Goal: Find specific fact: Find specific fact

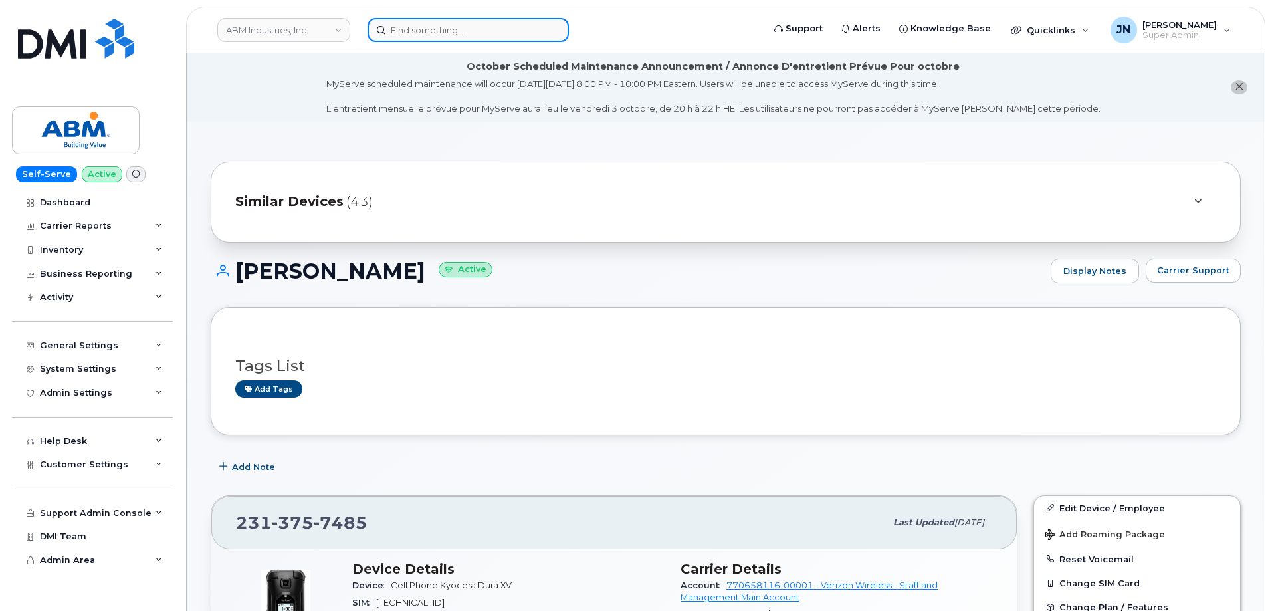
click at [416, 25] on input at bounding box center [468, 30] width 201 height 24
paste input "4159187794"
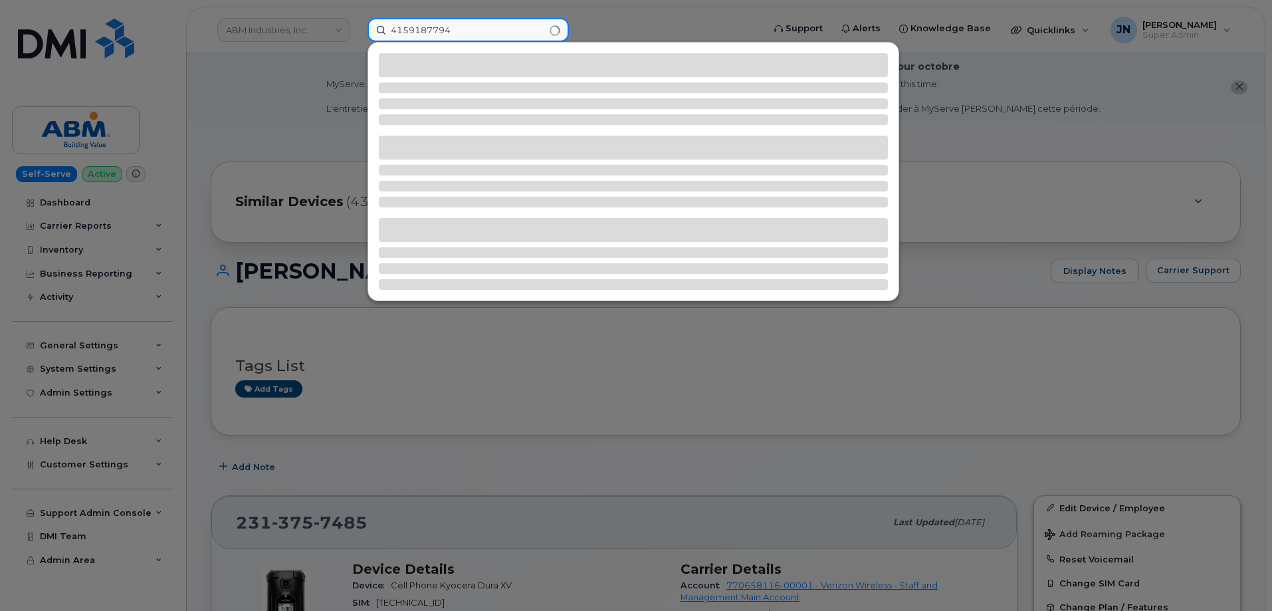
type input "4159187794"
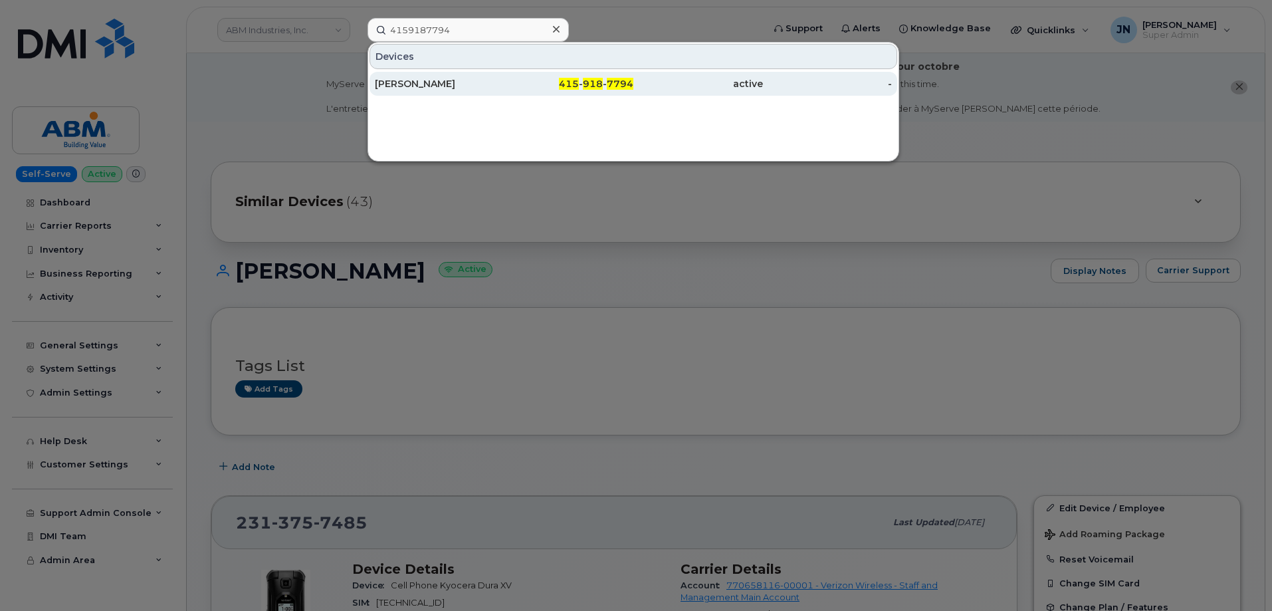
click at [578, 84] on span "415" at bounding box center [569, 84] width 20 height 12
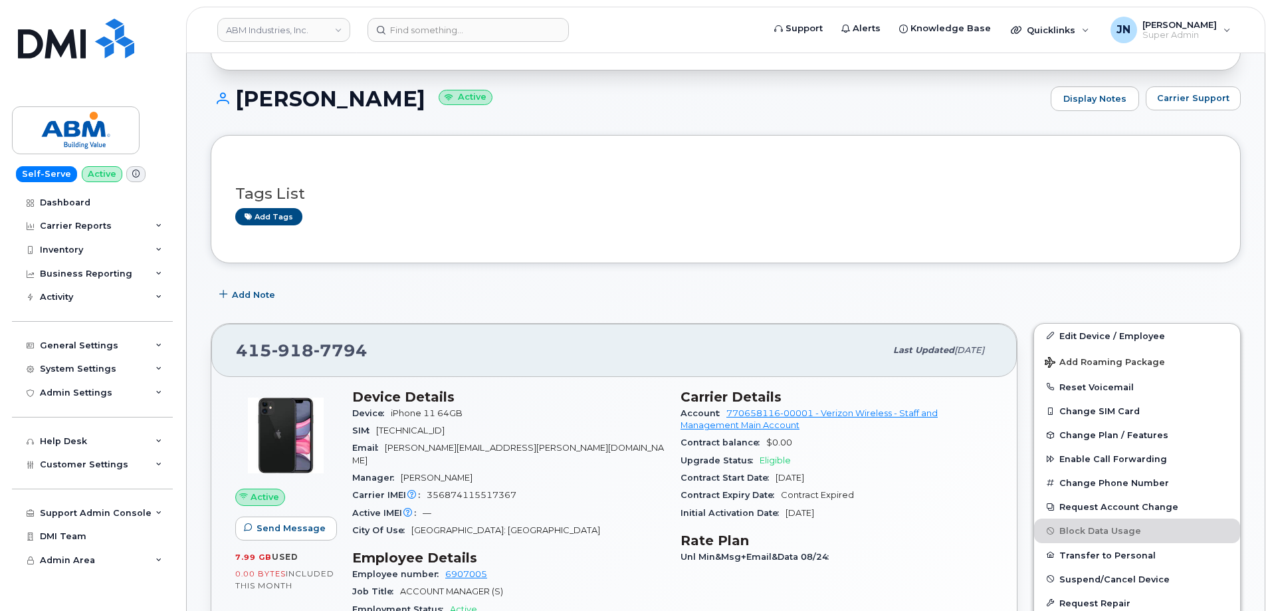
scroll to position [177, 0]
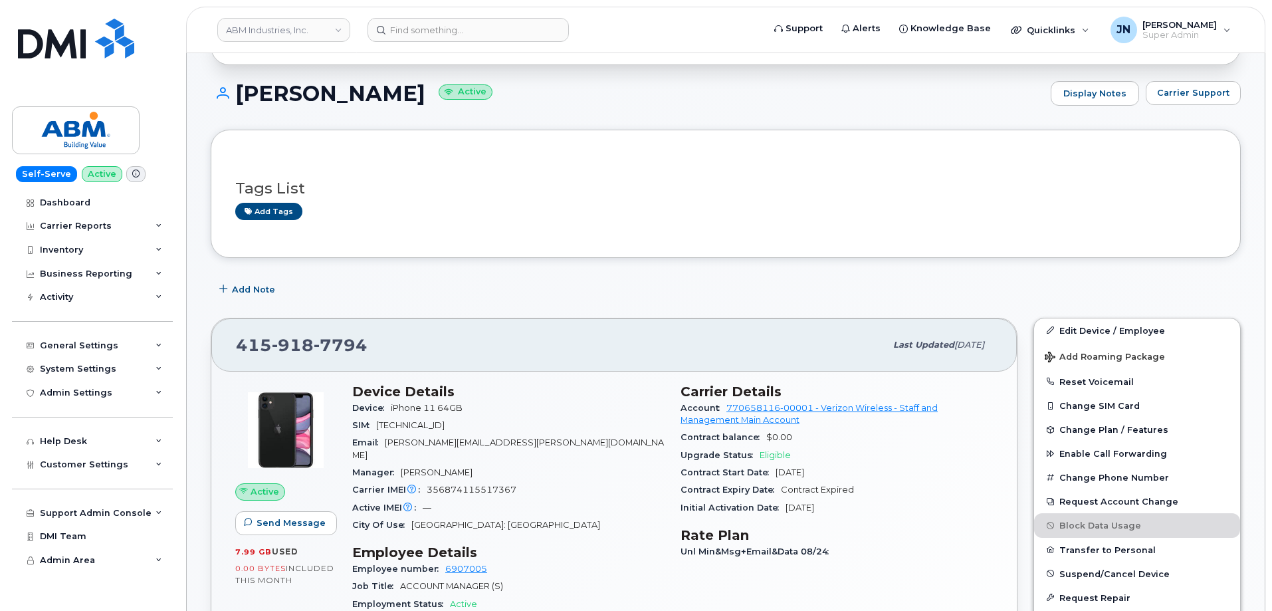
click at [321, 350] on span "7794" at bounding box center [341, 345] width 54 height 20
click at [321, 349] on span "7794" at bounding box center [341, 345] width 54 height 20
click at [321, 348] on span "7794" at bounding box center [341, 345] width 54 height 20
copy span "[PHONE_NUMBER]"
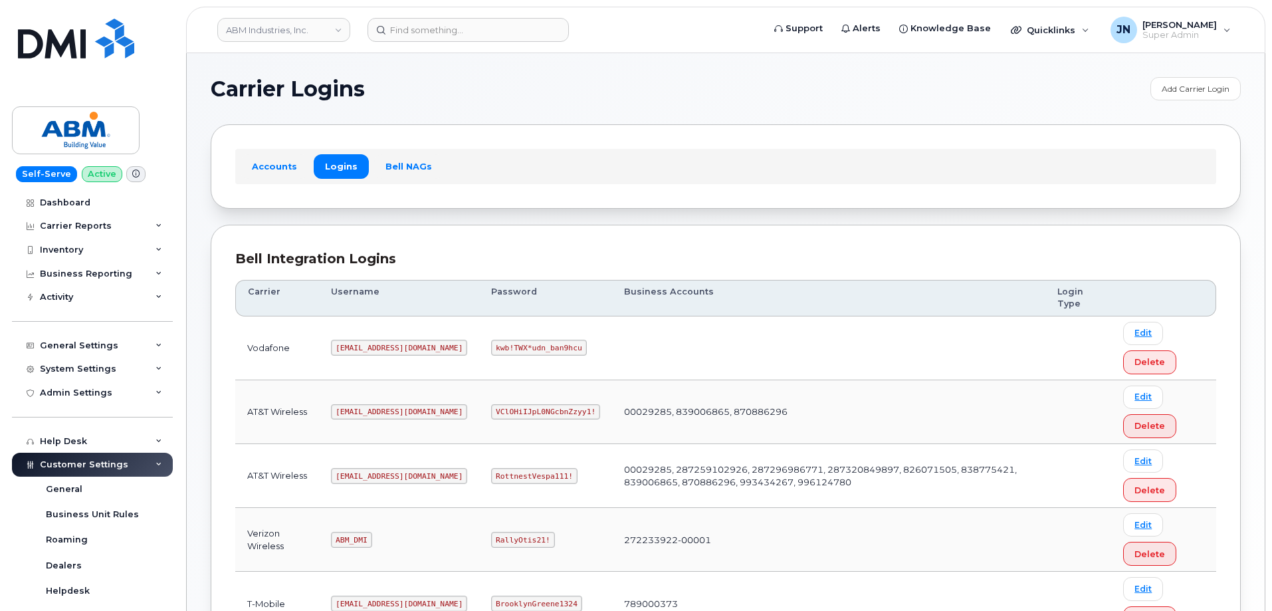
scroll to position [177, 0]
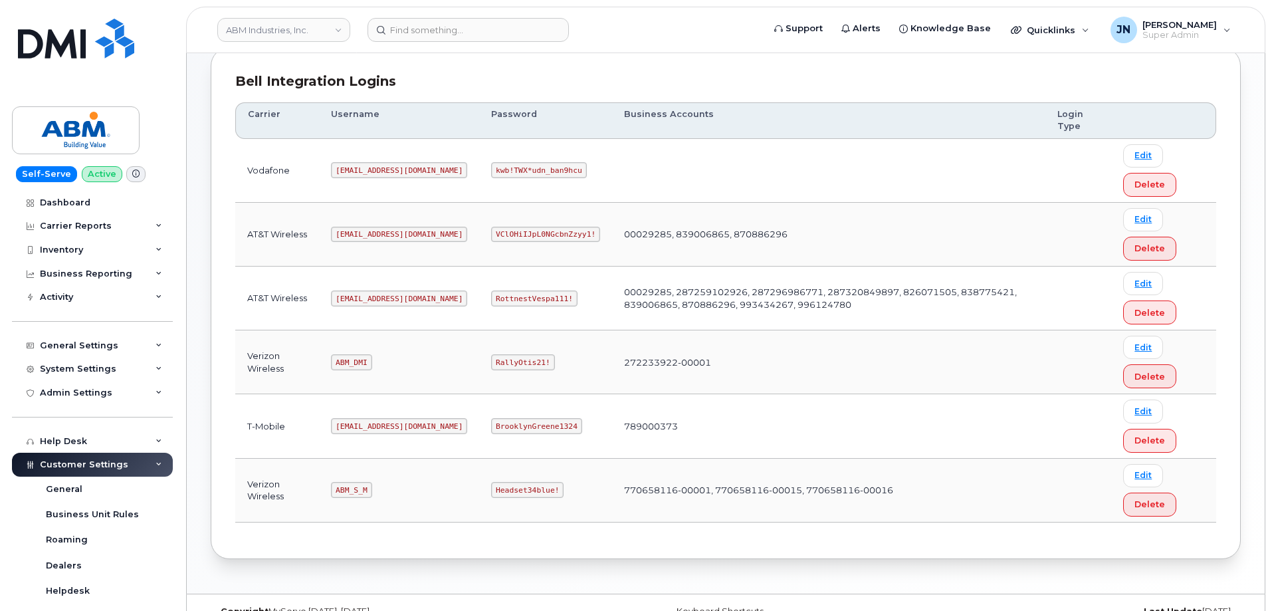
click at [359, 487] on code "ABM_S_M" at bounding box center [351, 490] width 41 height 16
click at [360, 487] on code "ABM_S_M" at bounding box center [351, 490] width 41 height 16
copy code "ABM_S_M"
click at [491, 484] on code "Headset34blue!" at bounding box center [527, 490] width 72 height 16
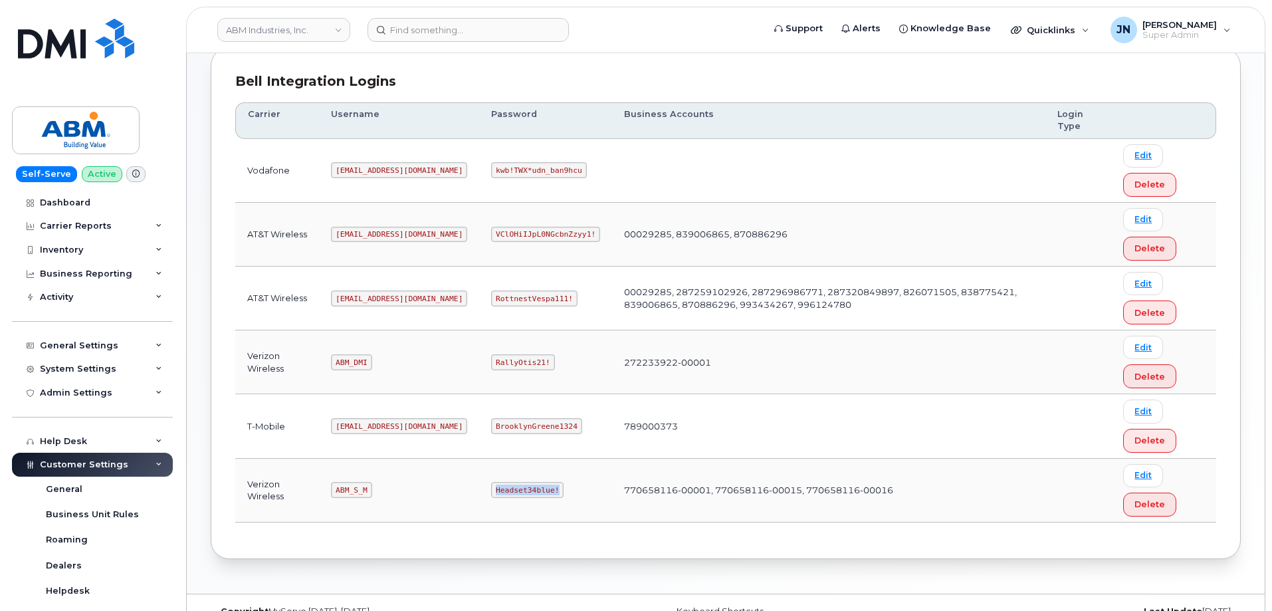
click at [491, 485] on code "Headset34blue!" at bounding box center [527, 490] width 72 height 16
copy code "Headset34blue!"
